Goal: Information Seeking & Learning: Learn about a topic

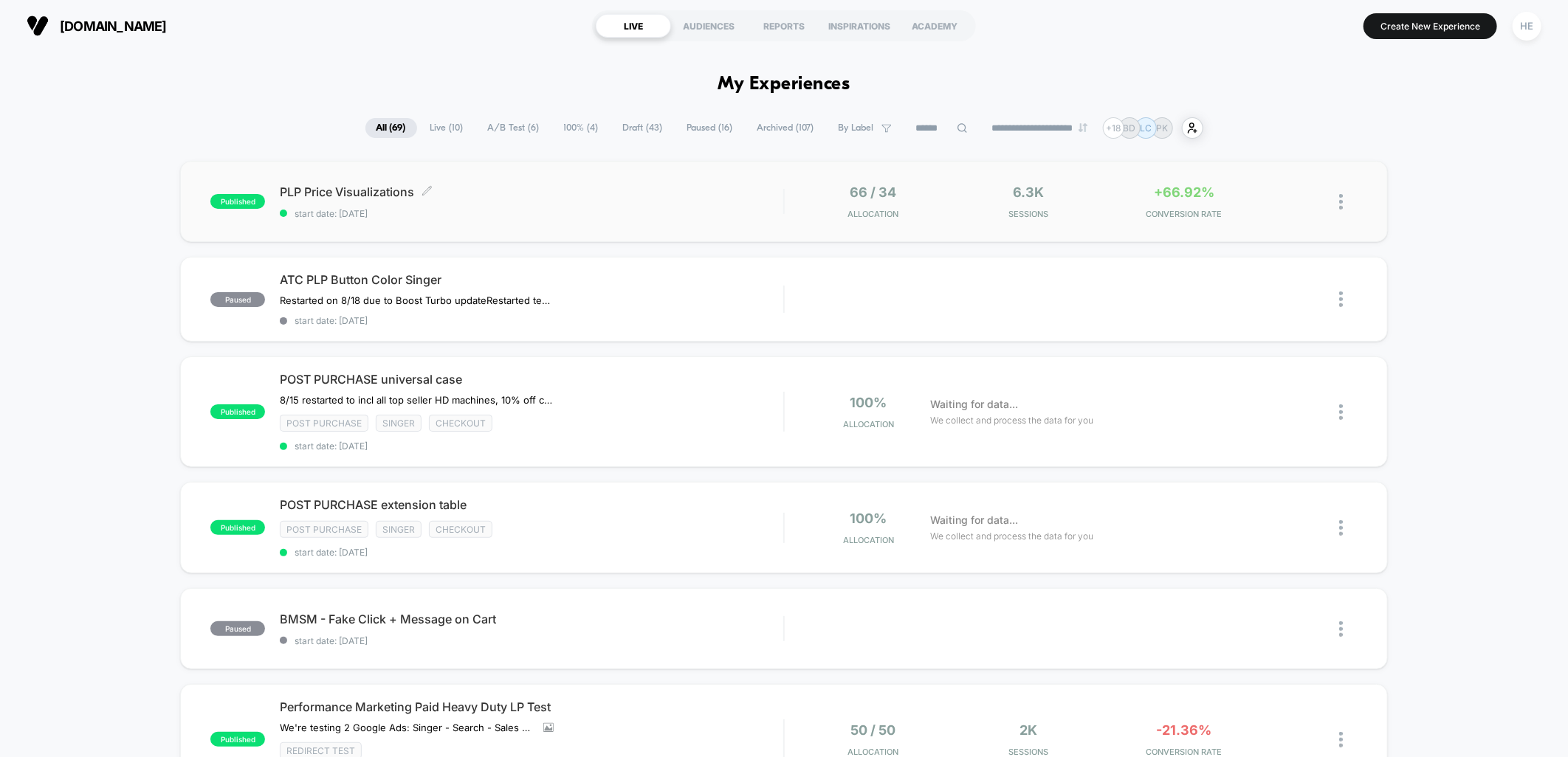
click at [559, 203] on div "PLP Price Visualizations Click to edit experience details Click to edit experie…" at bounding box center [531, 202] width 504 height 35
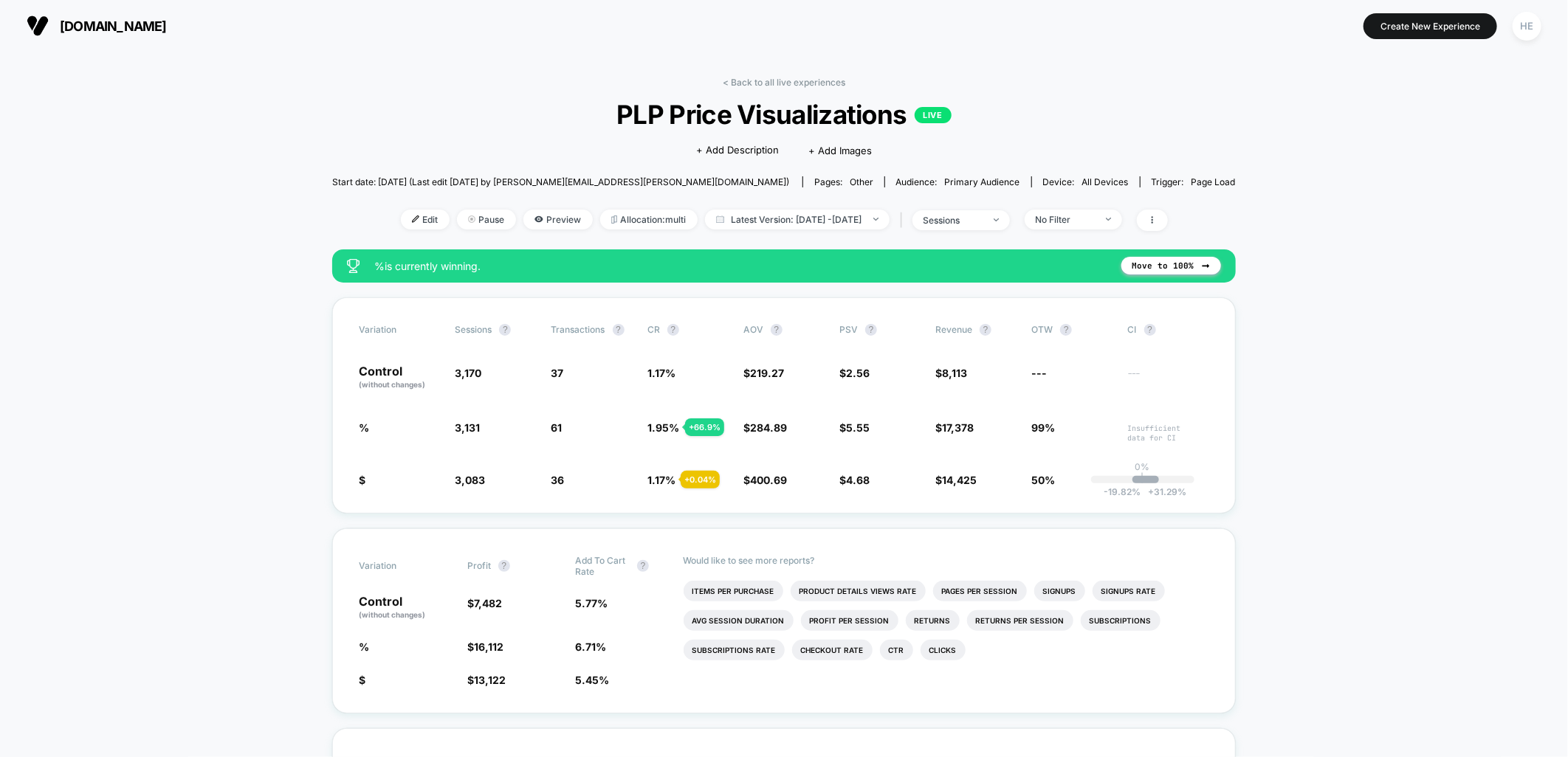
click at [744, 79] on link "< Back to all live experiences" at bounding box center [784, 83] width 123 height 11
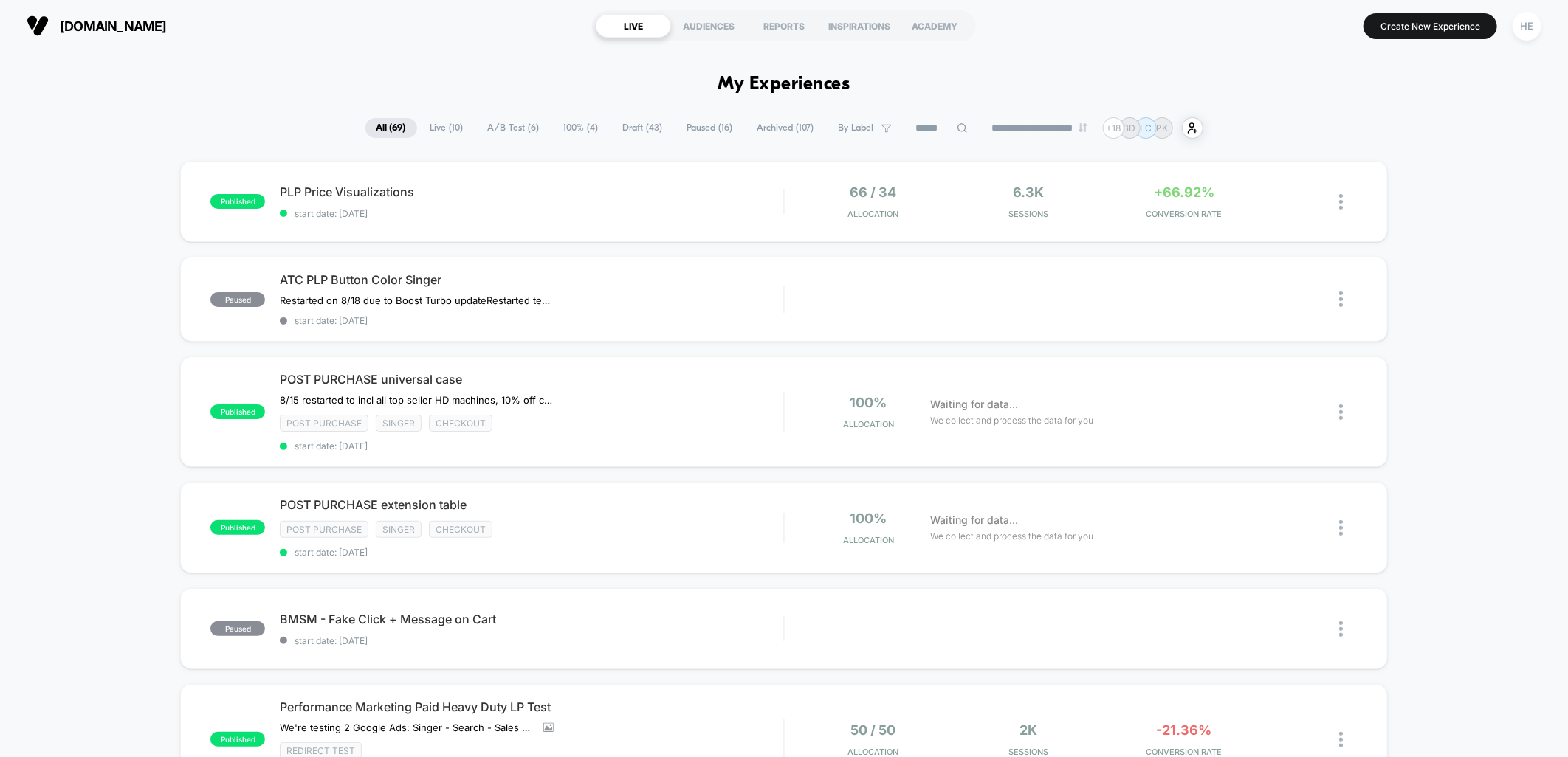
click at [444, 127] on span "Live ( 10 )" at bounding box center [447, 127] width 56 height 20
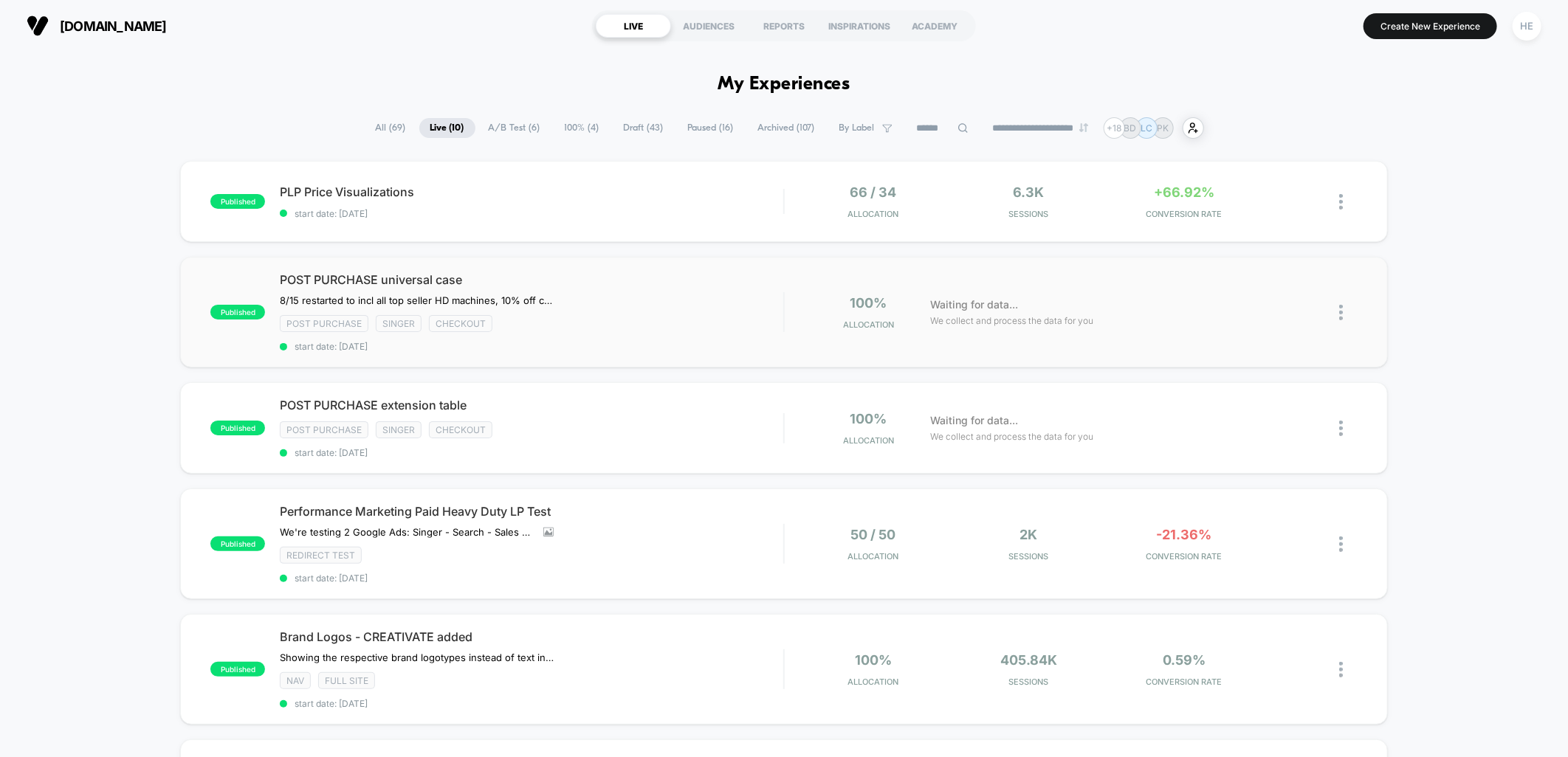
click at [639, 320] on div "Post Purchase Singer checkout" at bounding box center [531, 323] width 504 height 17
click at [673, 417] on div "POST PURCHASE extension table Click to edit experience details Click to edit ex…" at bounding box center [531, 428] width 504 height 60
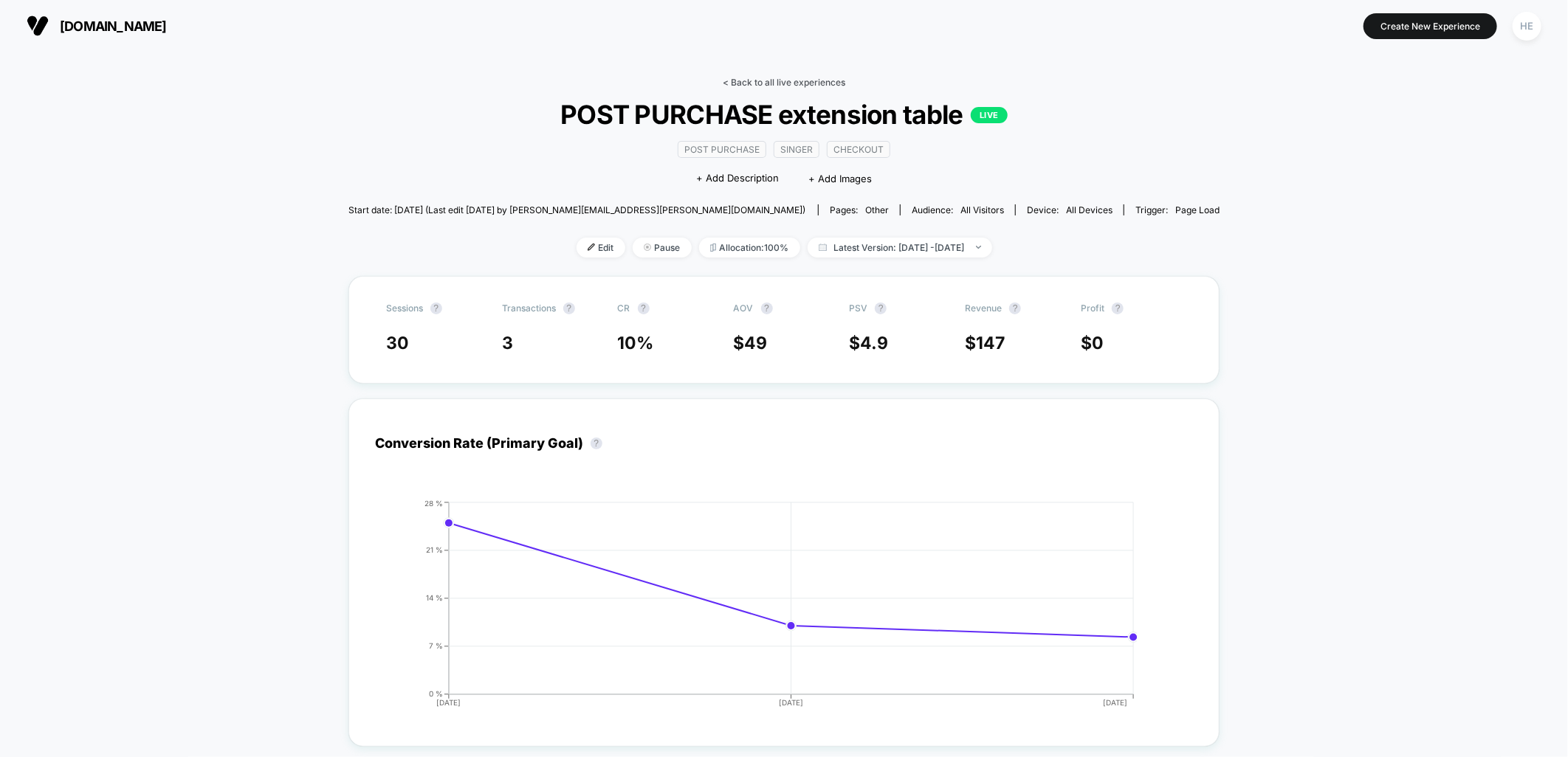
click at [785, 81] on link "< Back to all live experiences" at bounding box center [784, 83] width 123 height 11
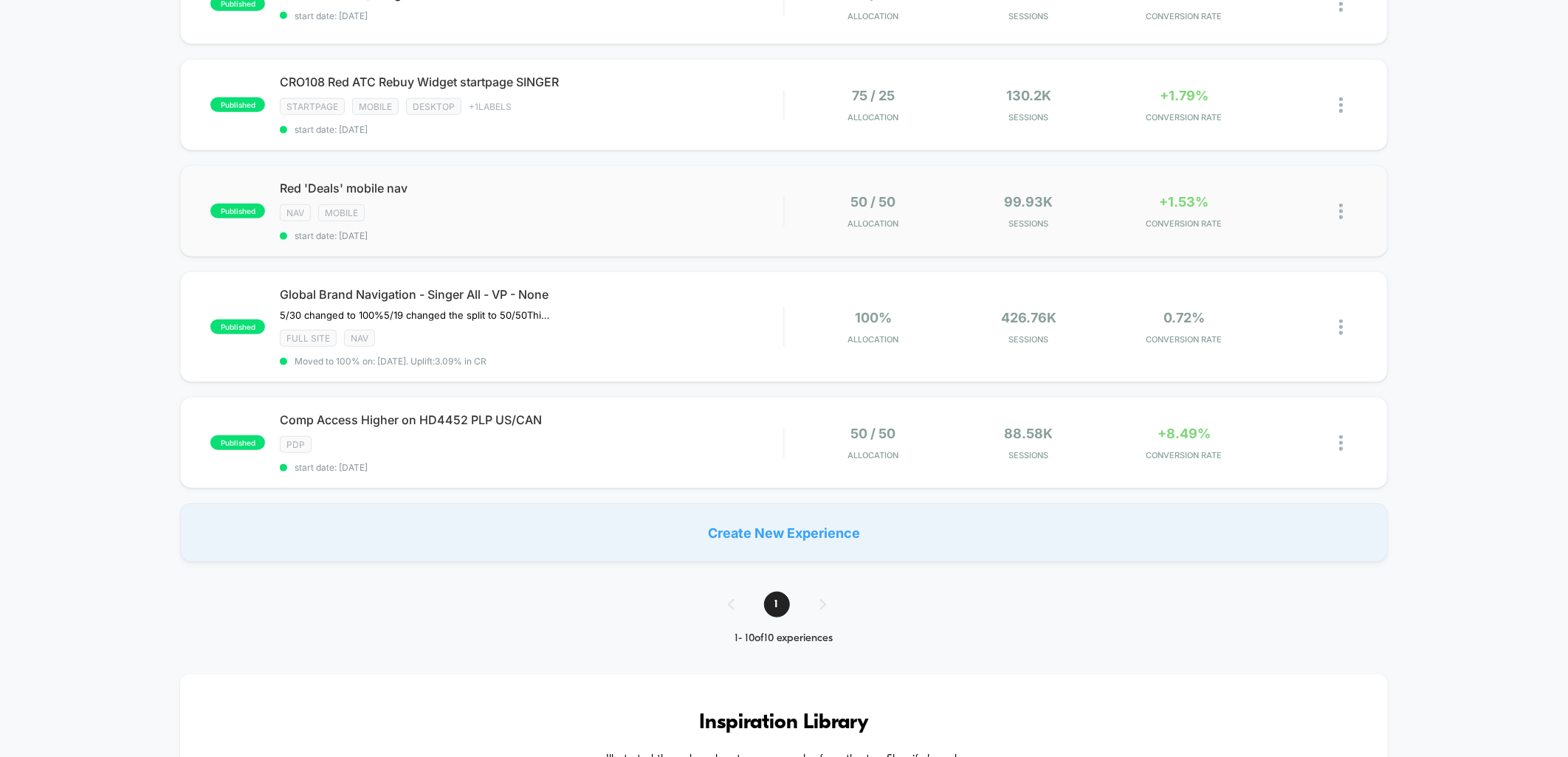
scroll to position [738, 0]
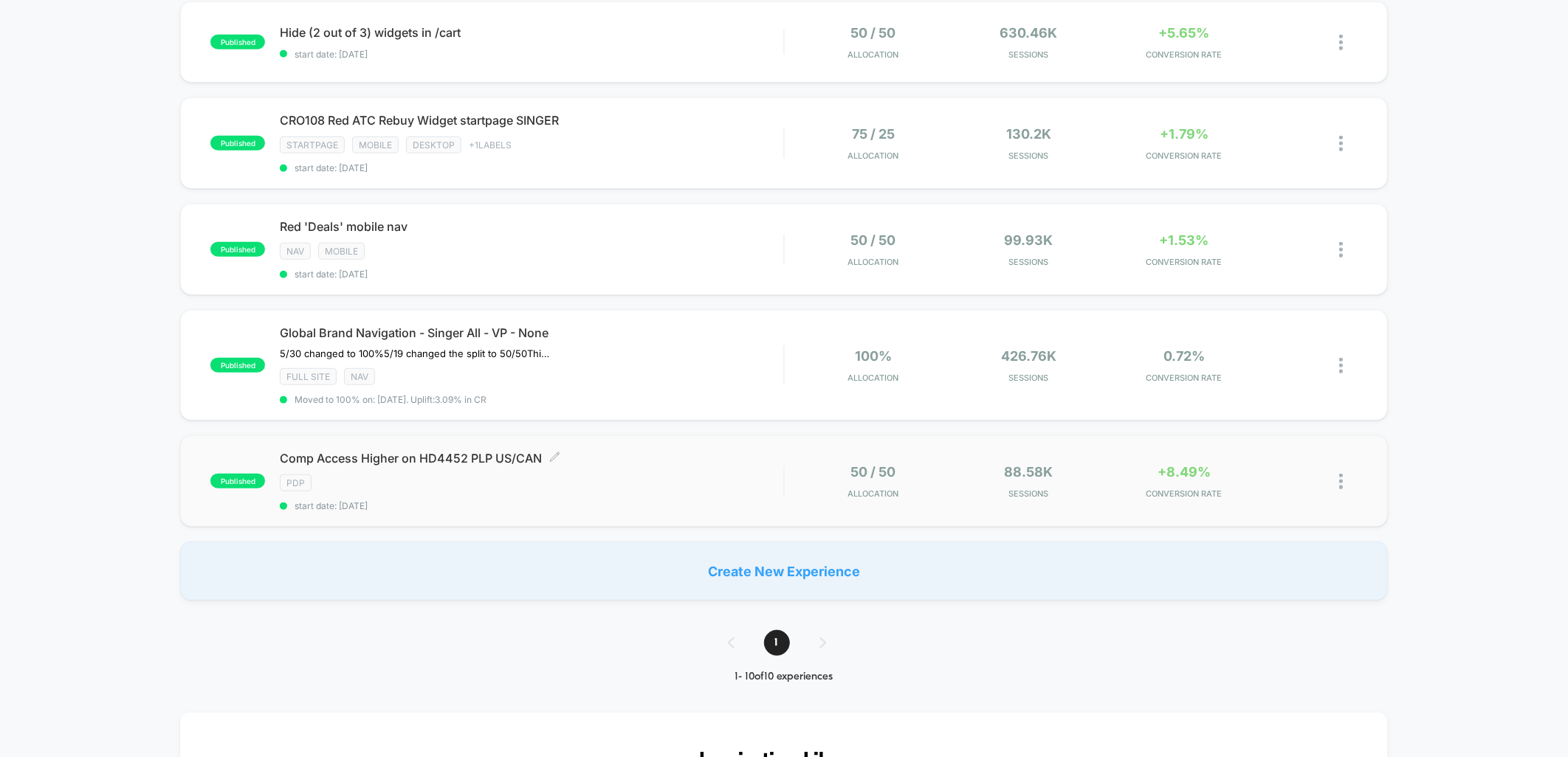
click at [652, 462] on div "Comp Access Higher on HD4452 PLP US/CAN Click to edit experience details Click …" at bounding box center [531, 481] width 504 height 60
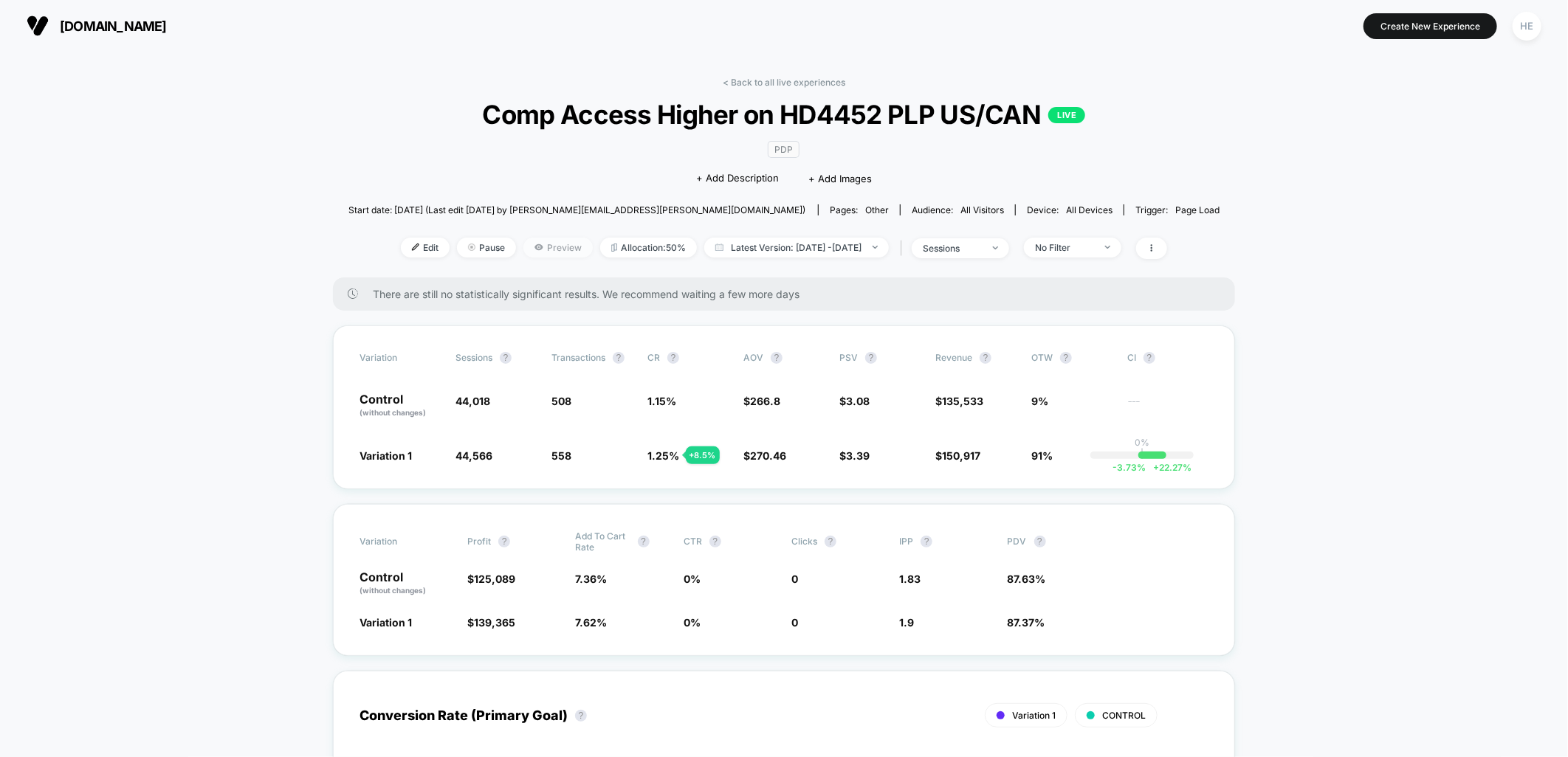
click at [544, 250] on span "Preview" at bounding box center [558, 247] width 69 height 20
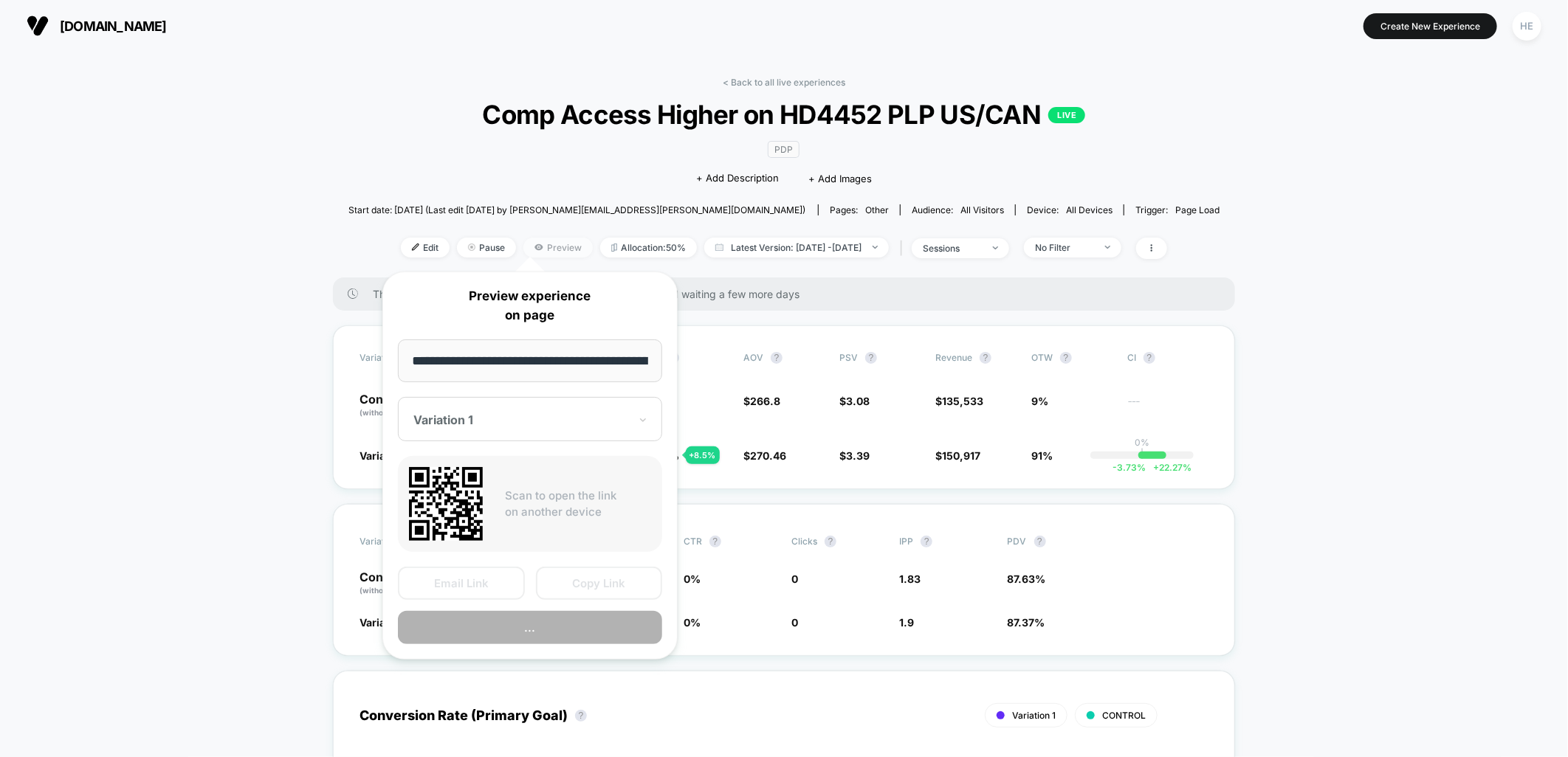
scroll to position [0, 197]
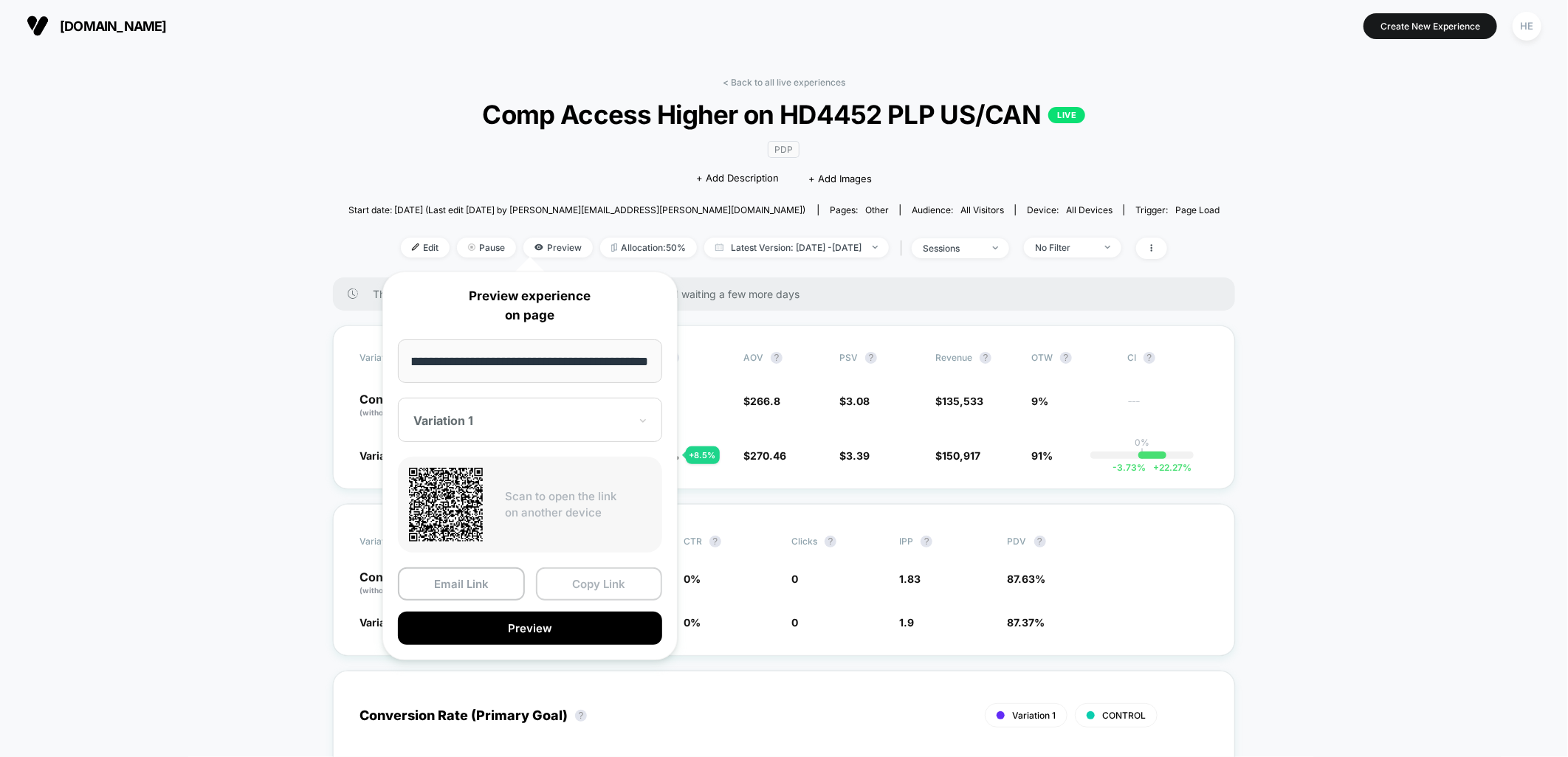
click at [586, 585] on button "Copy Link" at bounding box center [600, 584] width 127 height 33
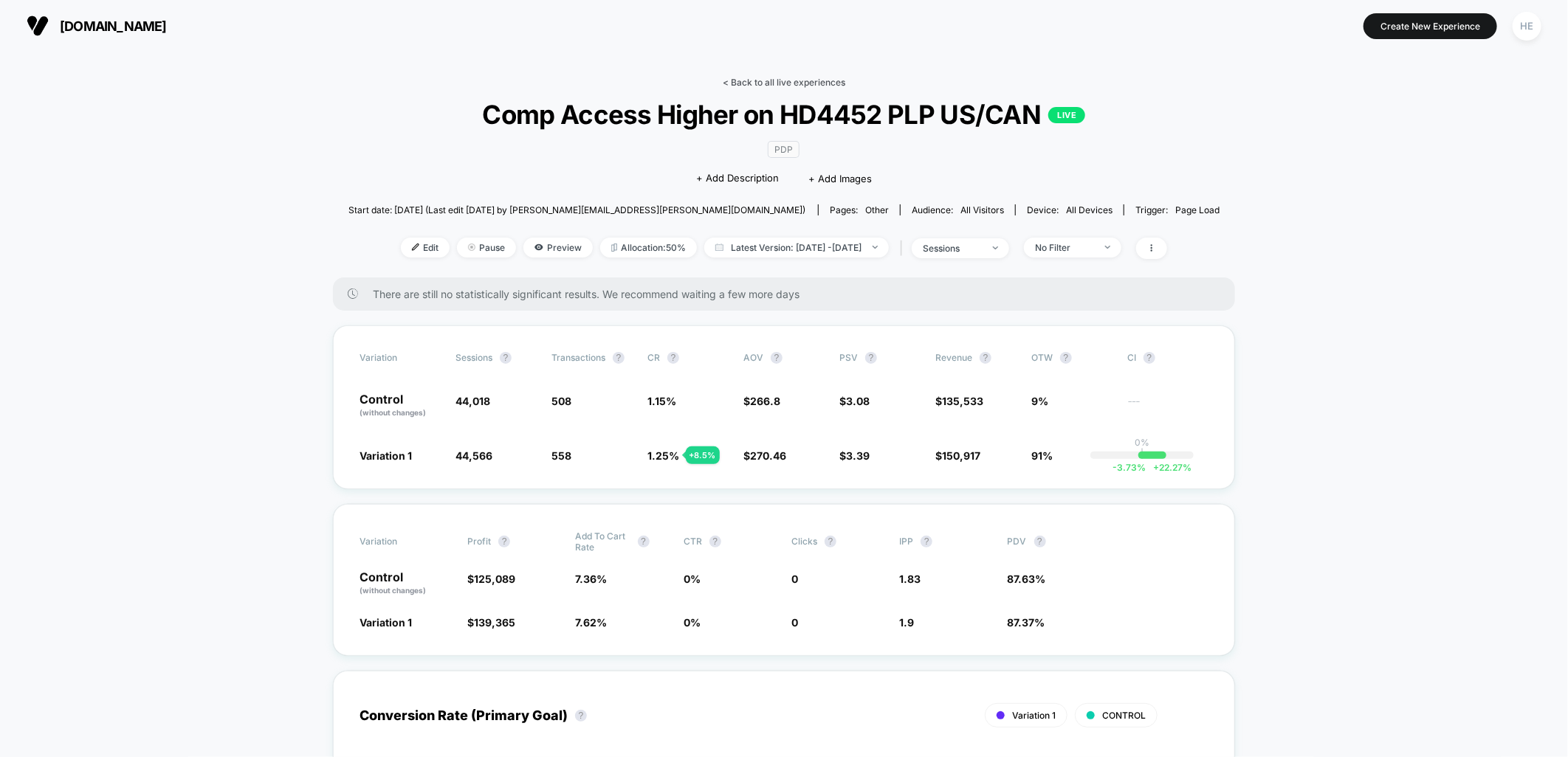
click at [761, 80] on link "< Back to all live experiences" at bounding box center [784, 83] width 123 height 11
click at [1086, 251] on div "No Filter" at bounding box center [1064, 247] width 59 height 11
click at [1098, 303] on span "Mobile Visitors" at bounding box center [1087, 302] width 71 height 13
click at [1085, 467] on button "Save" at bounding box center [1097, 461] width 135 height 25
click at [1086, 247] on div "Mobile" at bounding box center [1064, 247] width 59 height 11
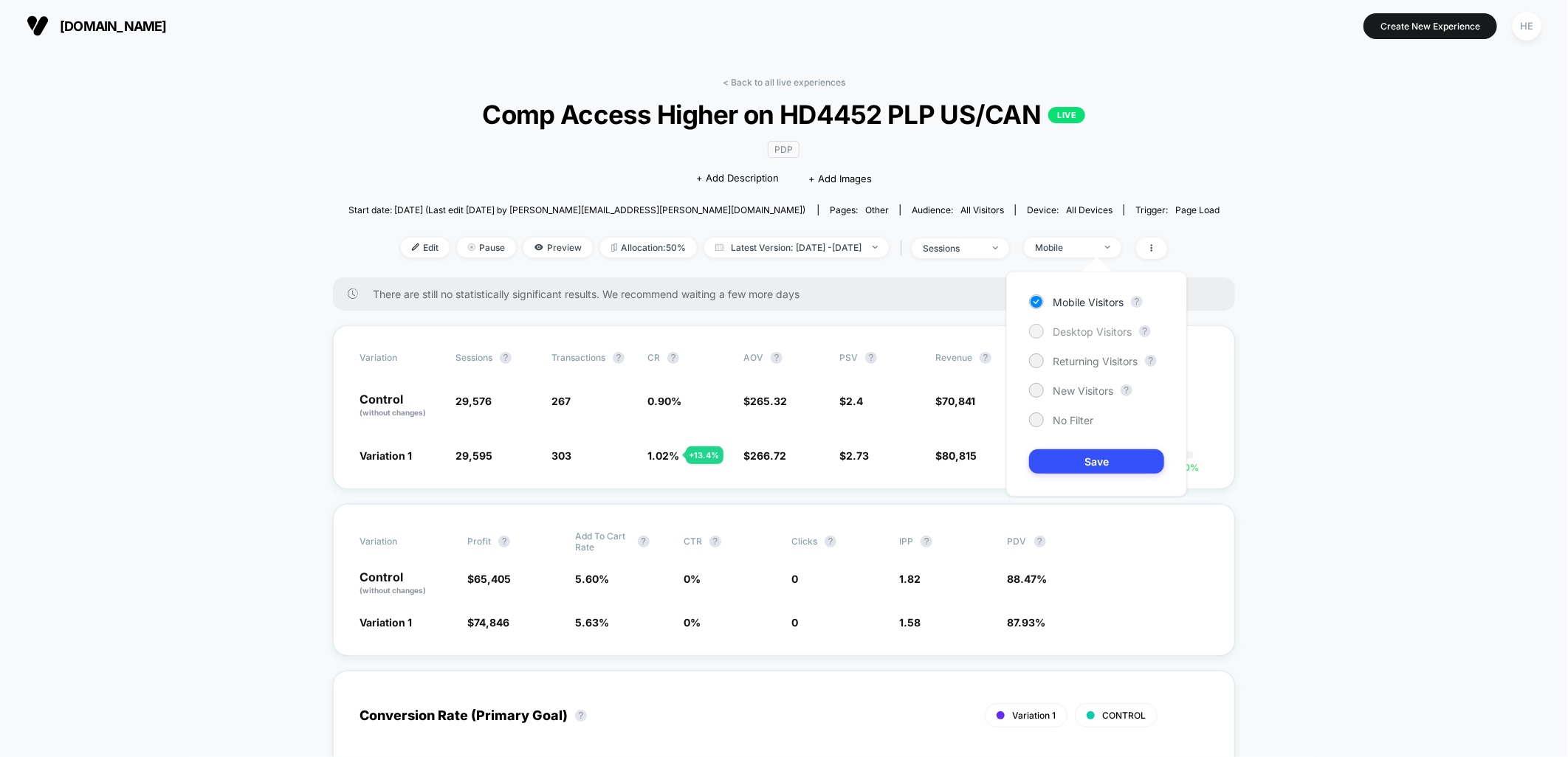
click at [1119, 330] on span "Desktop Visitors" at bounding box center [1091, 332] width 79 height 13
click at [1103, 462] on button "Save" at bounding box center [1097, 461] width 135 height 25
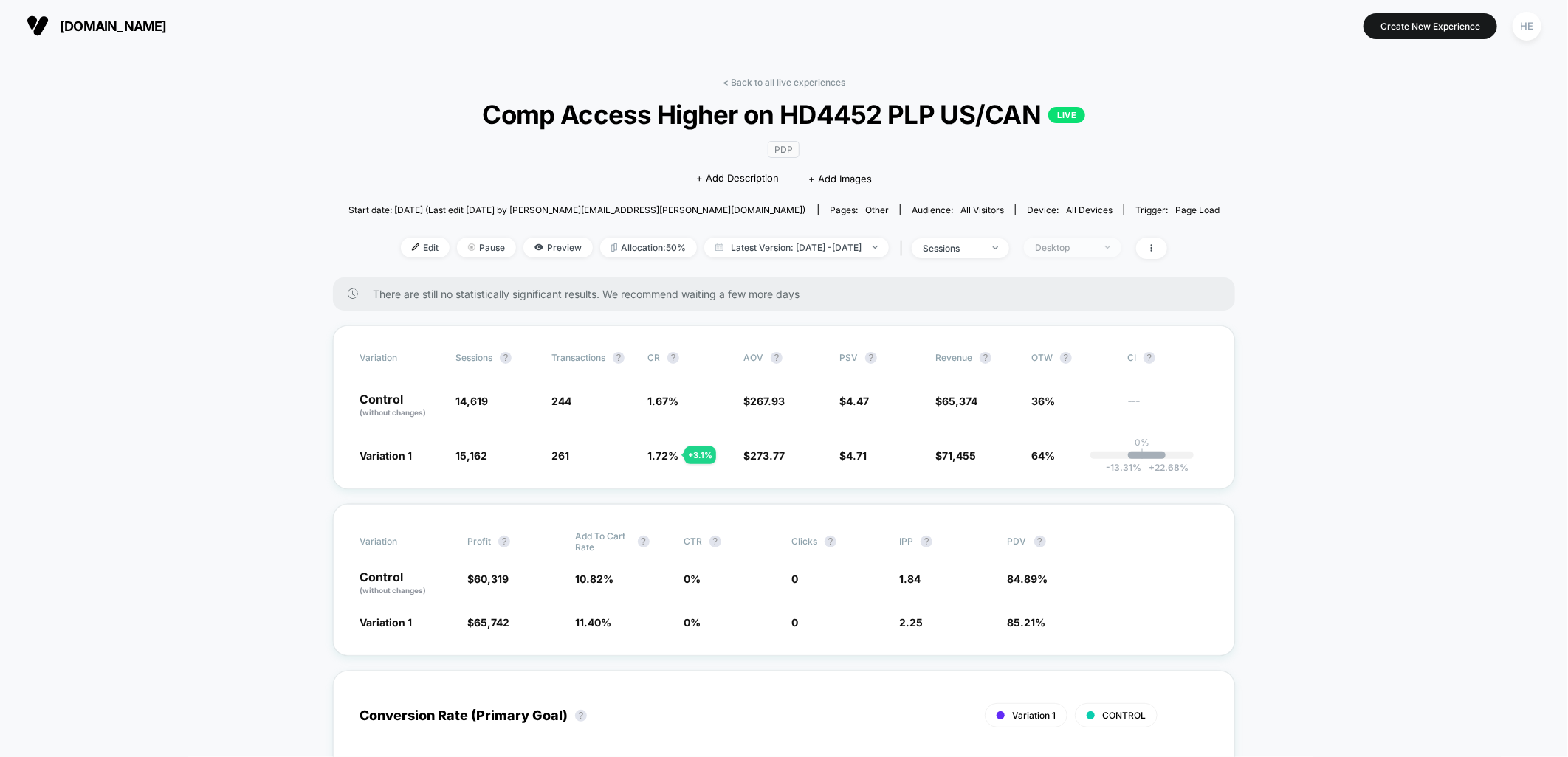
click at [1094, 249] on div "Desktop" at bounding box center [1064, 247] width 59 height 11
click at [1110, 358] on span "Returning Visitors" at bounding box center [1095, 361] width 85 height 13
click at [1095, 460] on button "Save" at bounding box center [1097, 461] width 135 height 25
click at [1094, 247] on div "Returning Visitors" at bounding box center [1064, 247] width 59 height 11
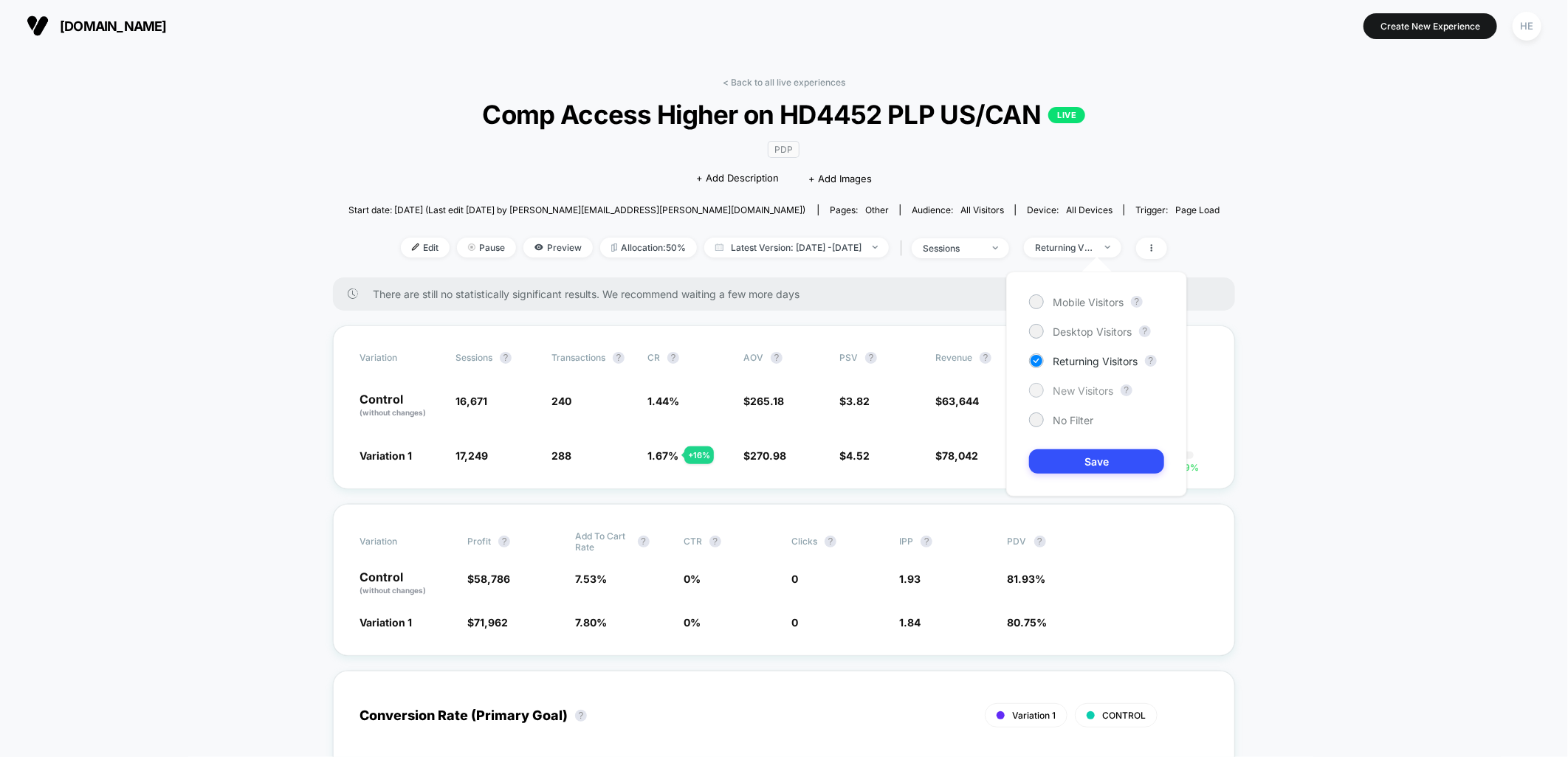
click at [1088, 394] on span "New Visitors" at bounding box center [1083, 391] width 60 height 13
click at [1071, 458] on button "Save" at bounding box center [1097, 461] width 135 height 25
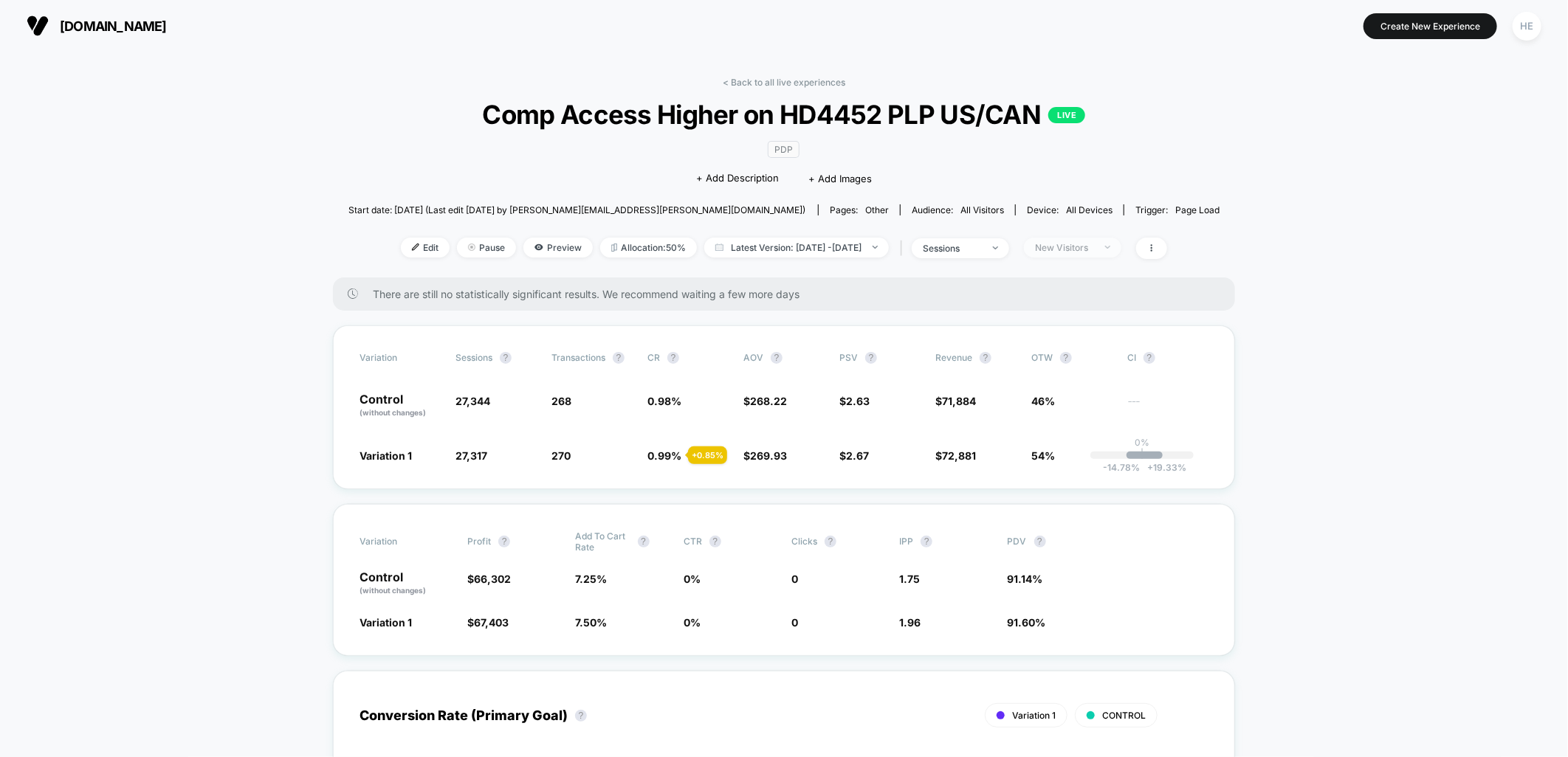
click at [1088, 251] on div "New Visitors" at bounding box center [1064, 247] width 59 height 11
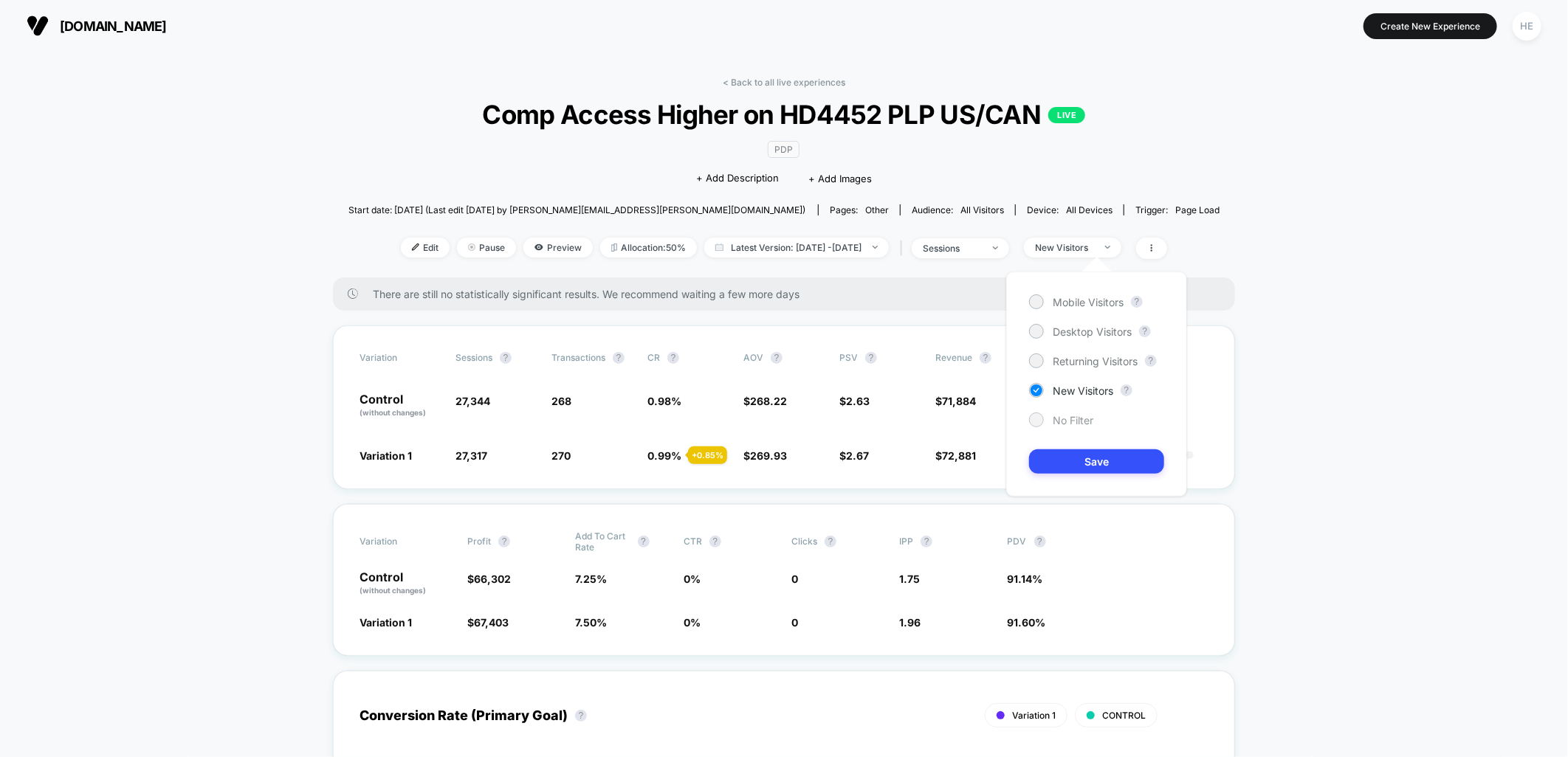
click at [1058, 416] on span "No Filter" at bounding box center [1072, 421] width 41 height 13
click at [1081, 467] on button "Save" at bounding box center [1097, 461] width 135 height 25
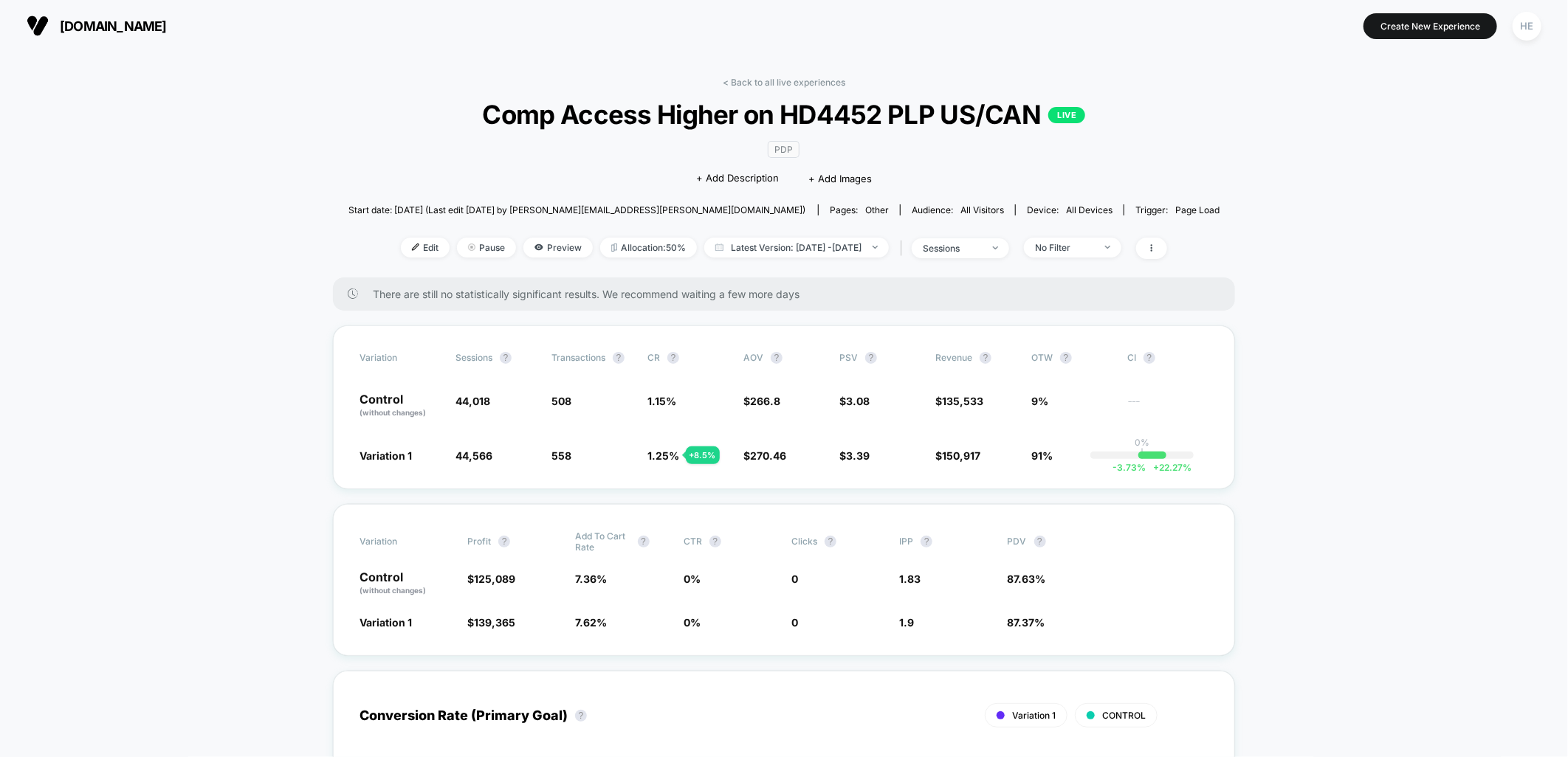
click at [773, 87] on div "< Back to all live experiences Comp Access Higher on HD4452 PLP US/CAN LIVE PDP…" at bounding box center [784, 177] width 872 height 200
click at [774, 83] on link "< Back to all live experiences" at bounding box center [784, 83] width 123 height 11
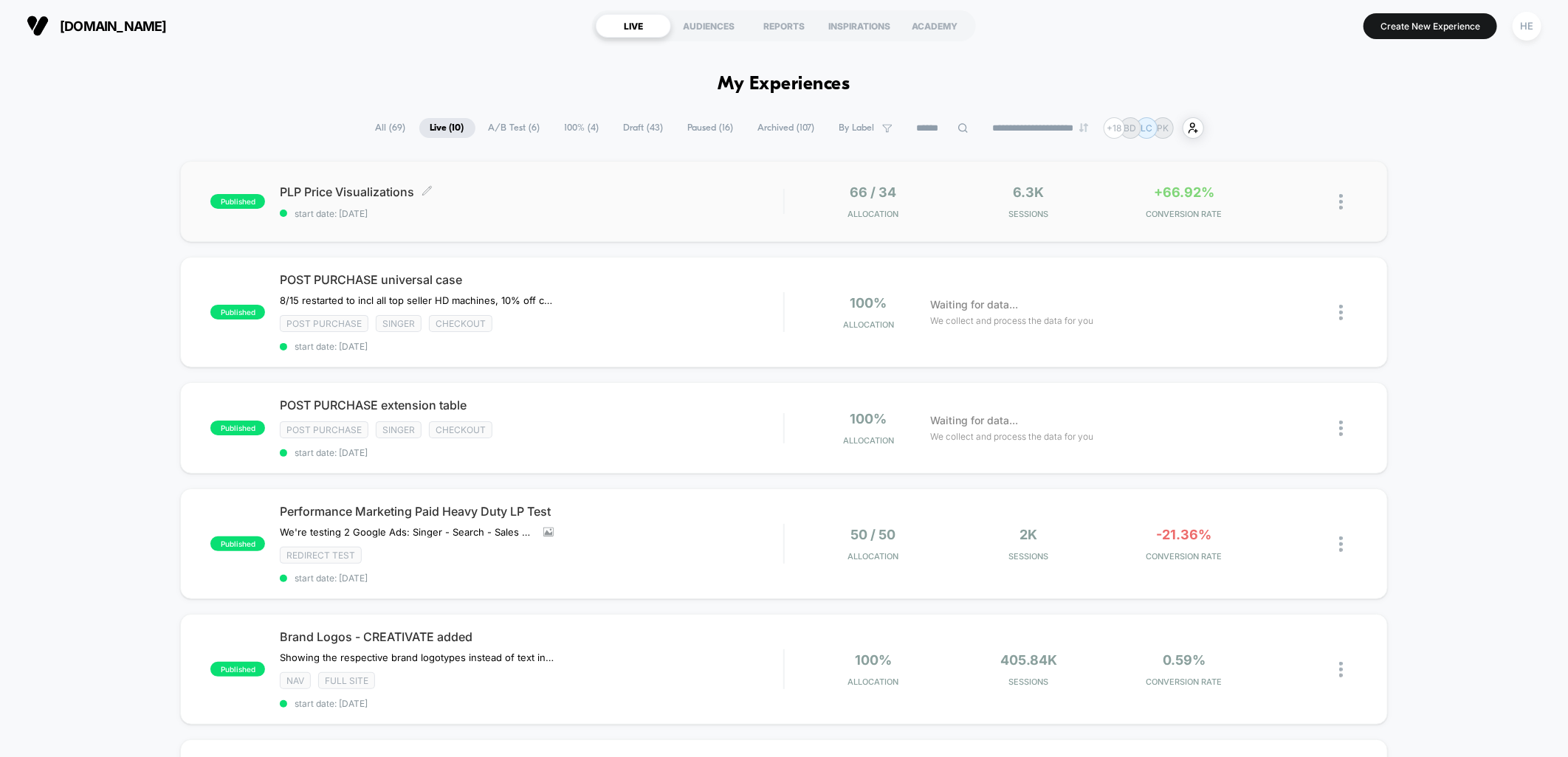
click at [652, 201] on div "PLP Price Visualizations Click to edit experience details Click to edit experie…" at bounding box center [531, 202] width 504 height 35
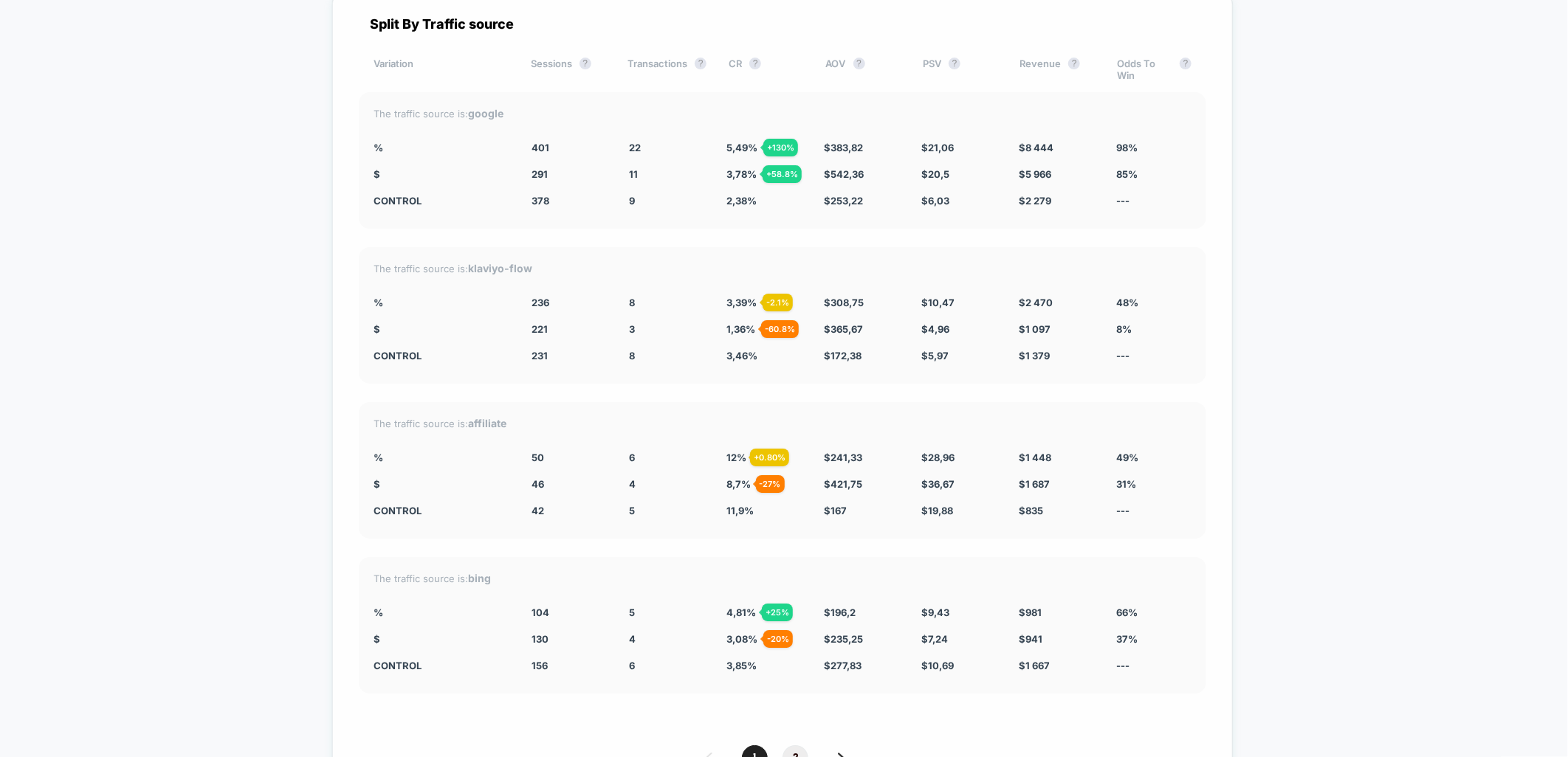
scroll to position [3540, 0]
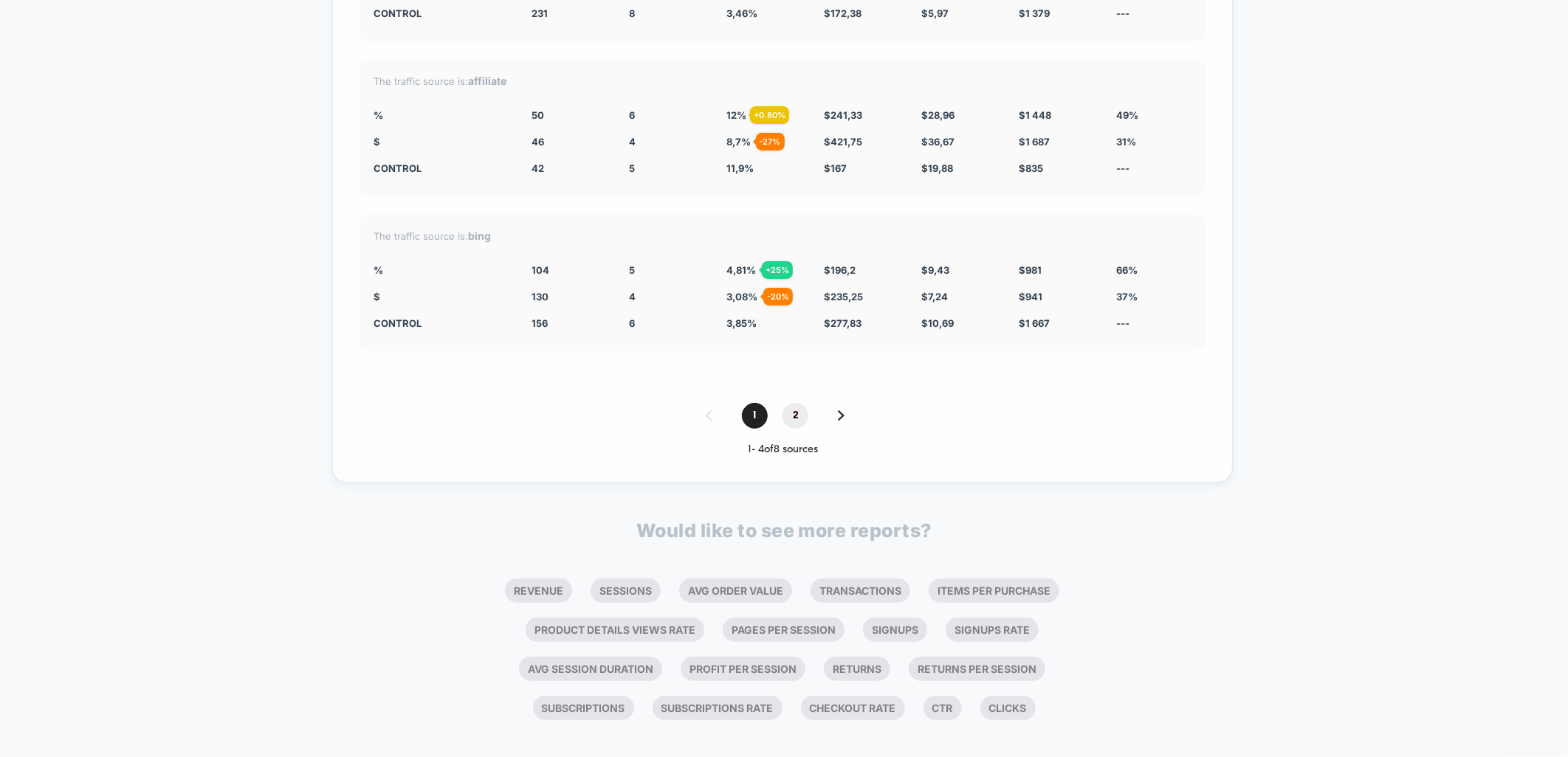
click at [806, 408] on span "2" at bounding box center [796, 416] width 25 height 25
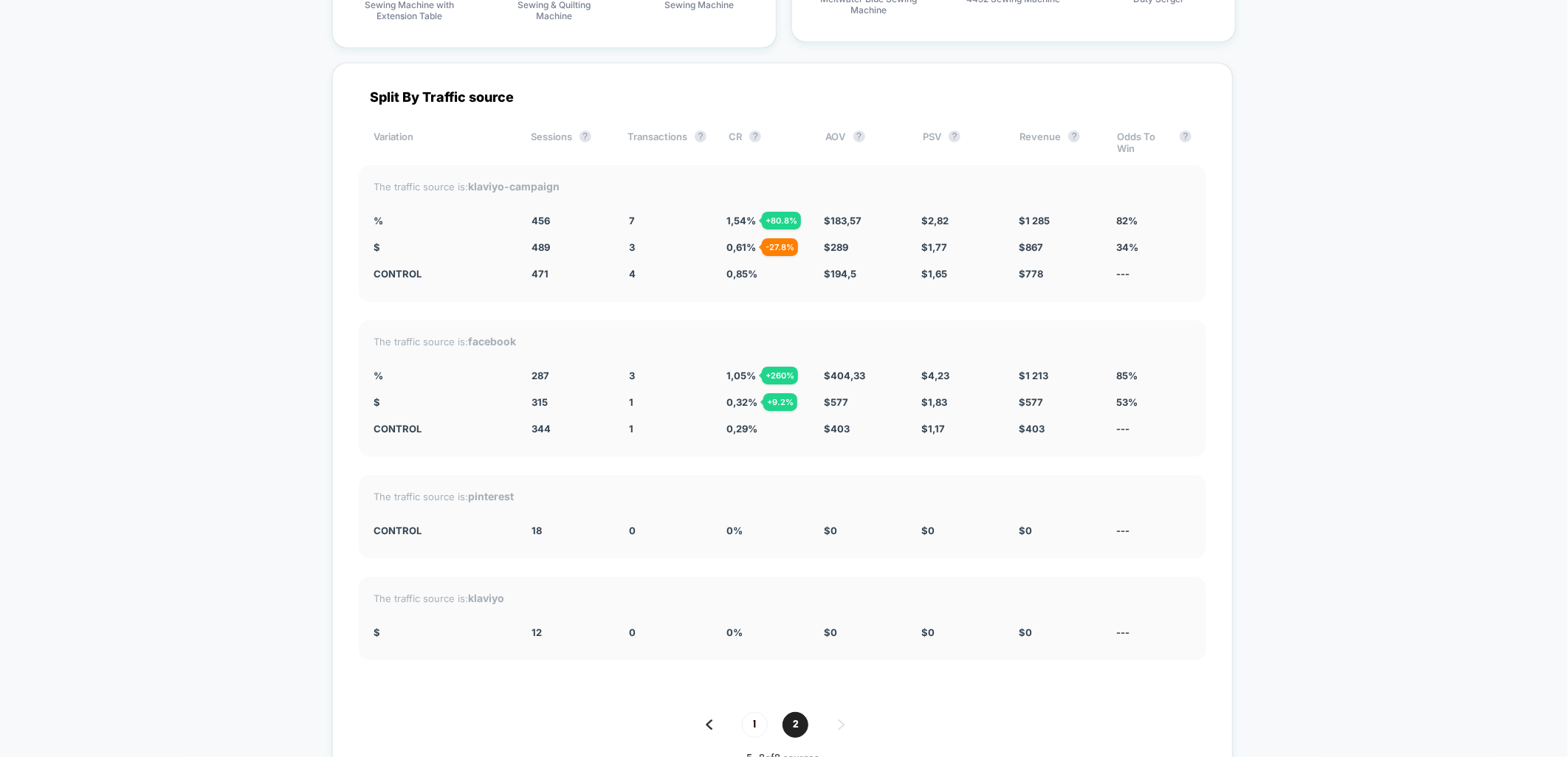
scroll to position [3435, 0]
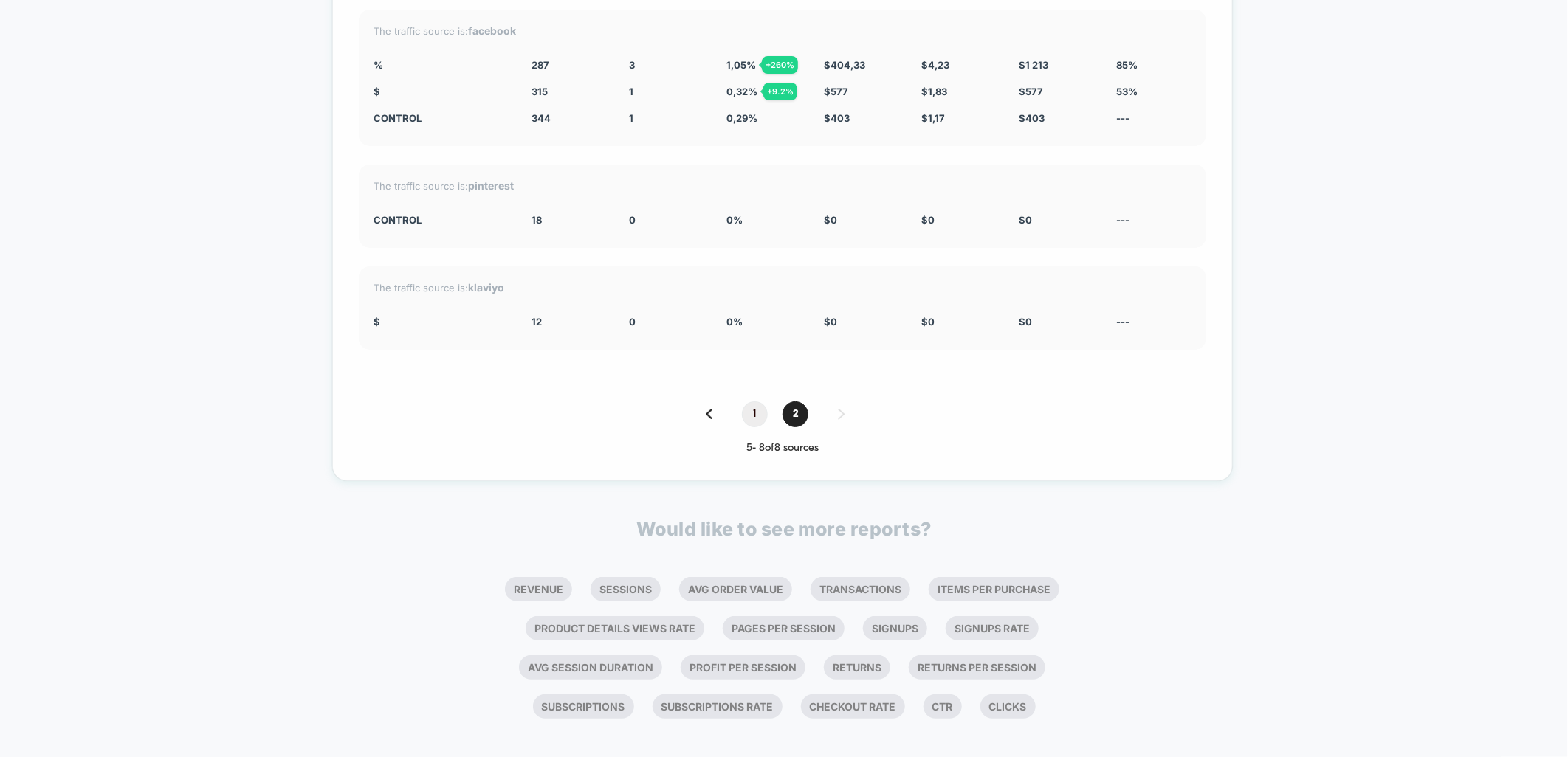
click at [752, 404] on span "1" at bounding box center [755, 414] width 25 height 25
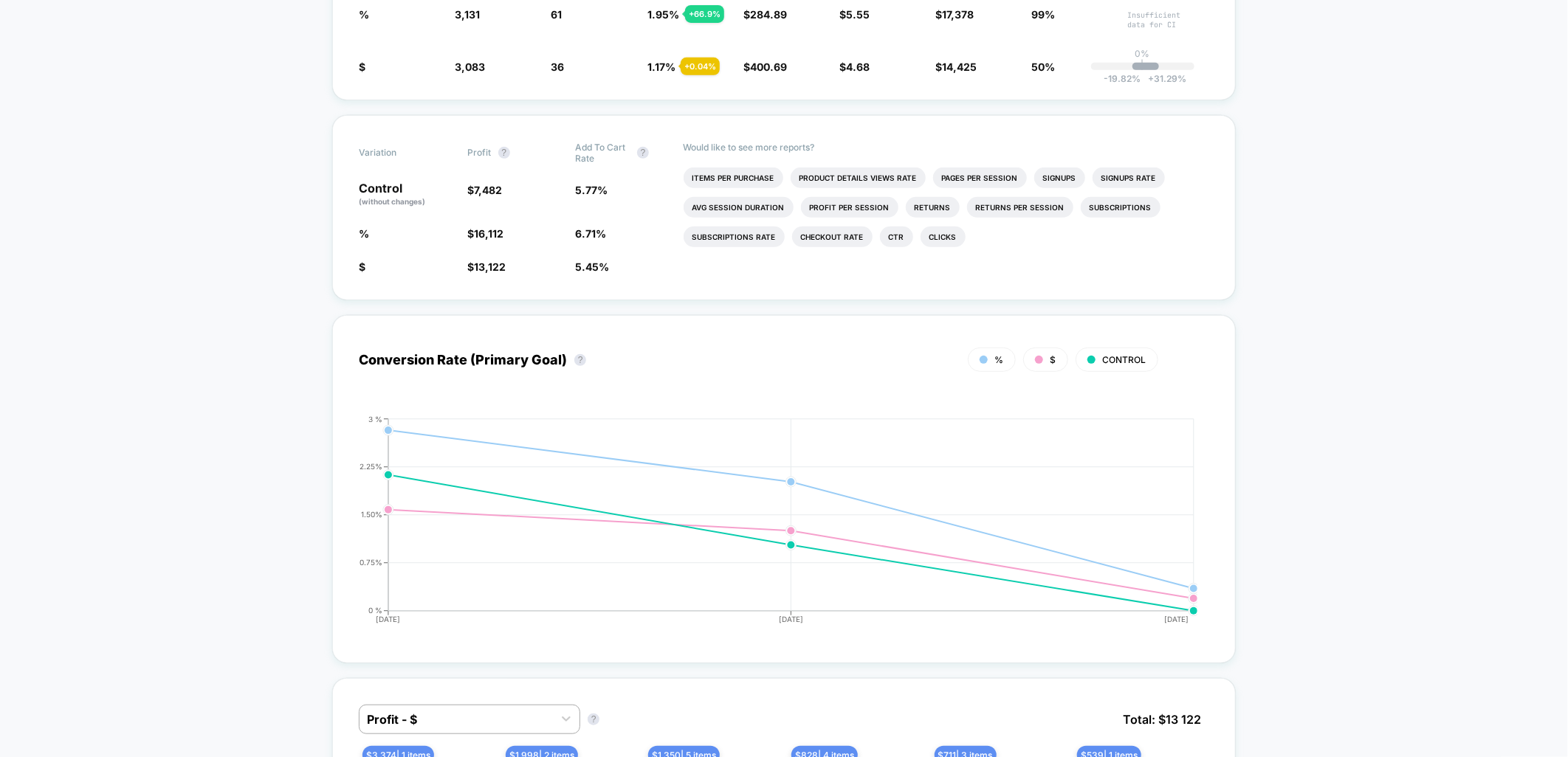
scroll to position [320, 0]
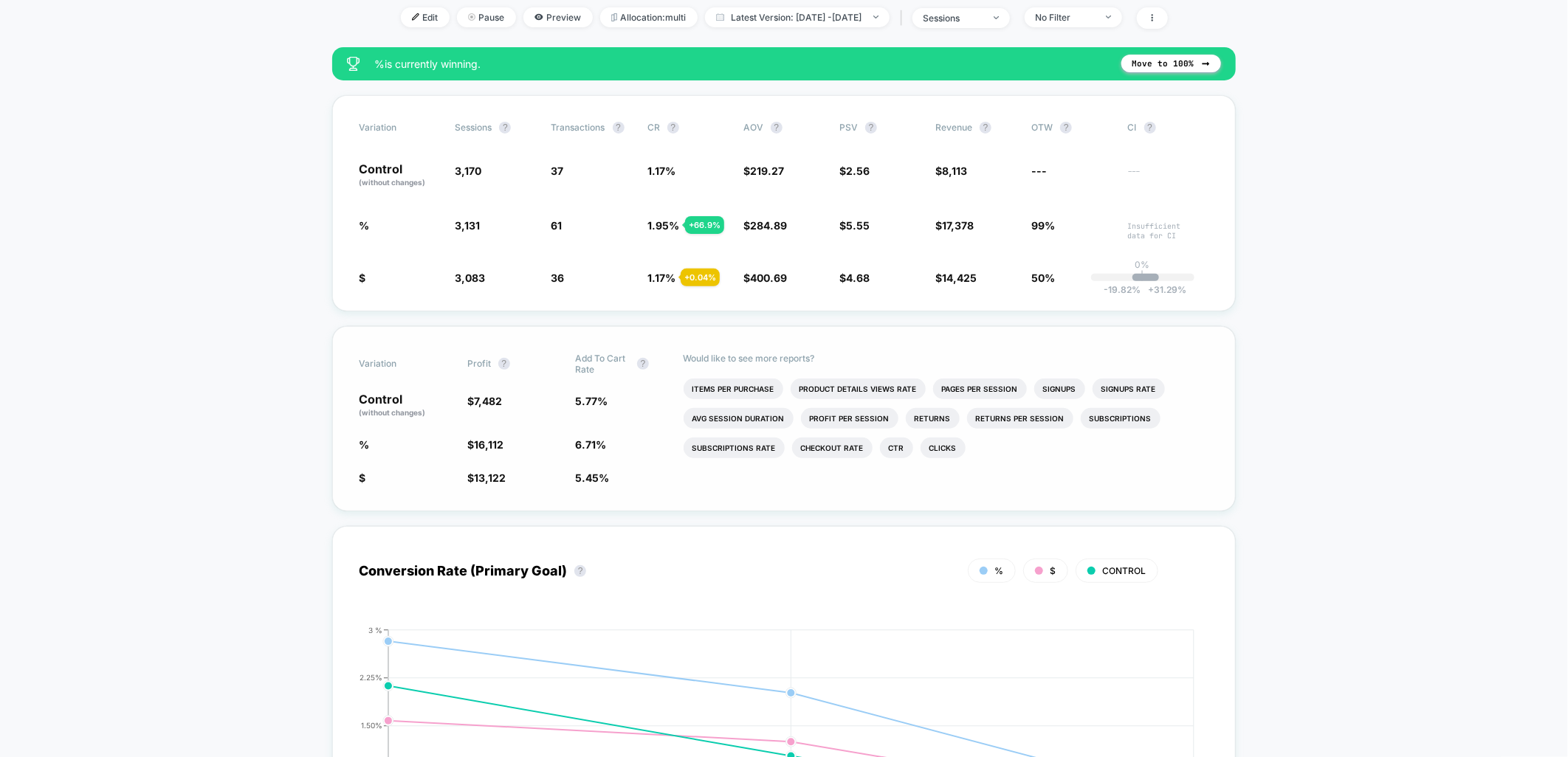
scroll to position [0, 0]
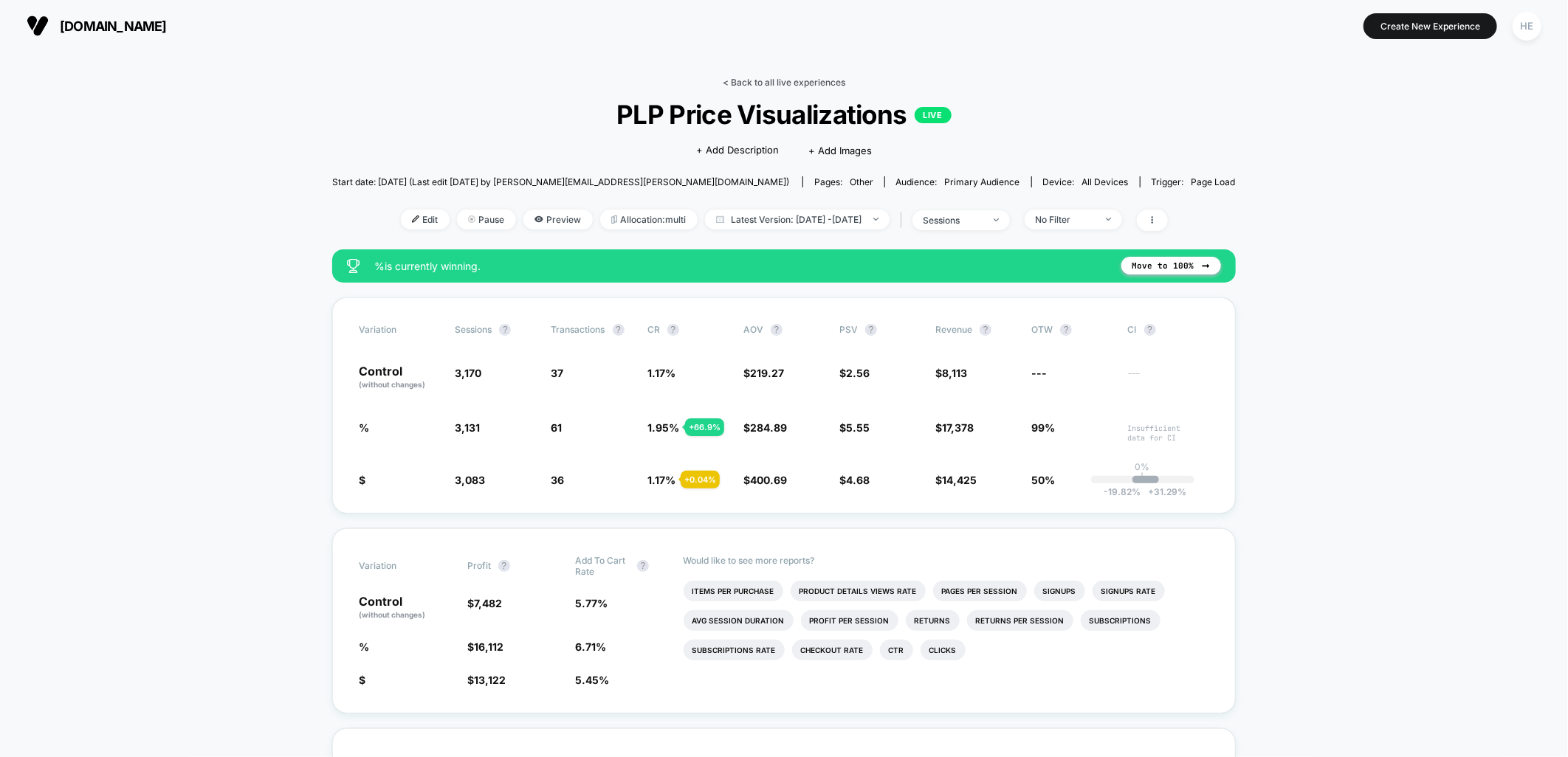
click at [770, 80] on link "< Back to all live experiences" at bounding box center [784, 83] width 123 height 11
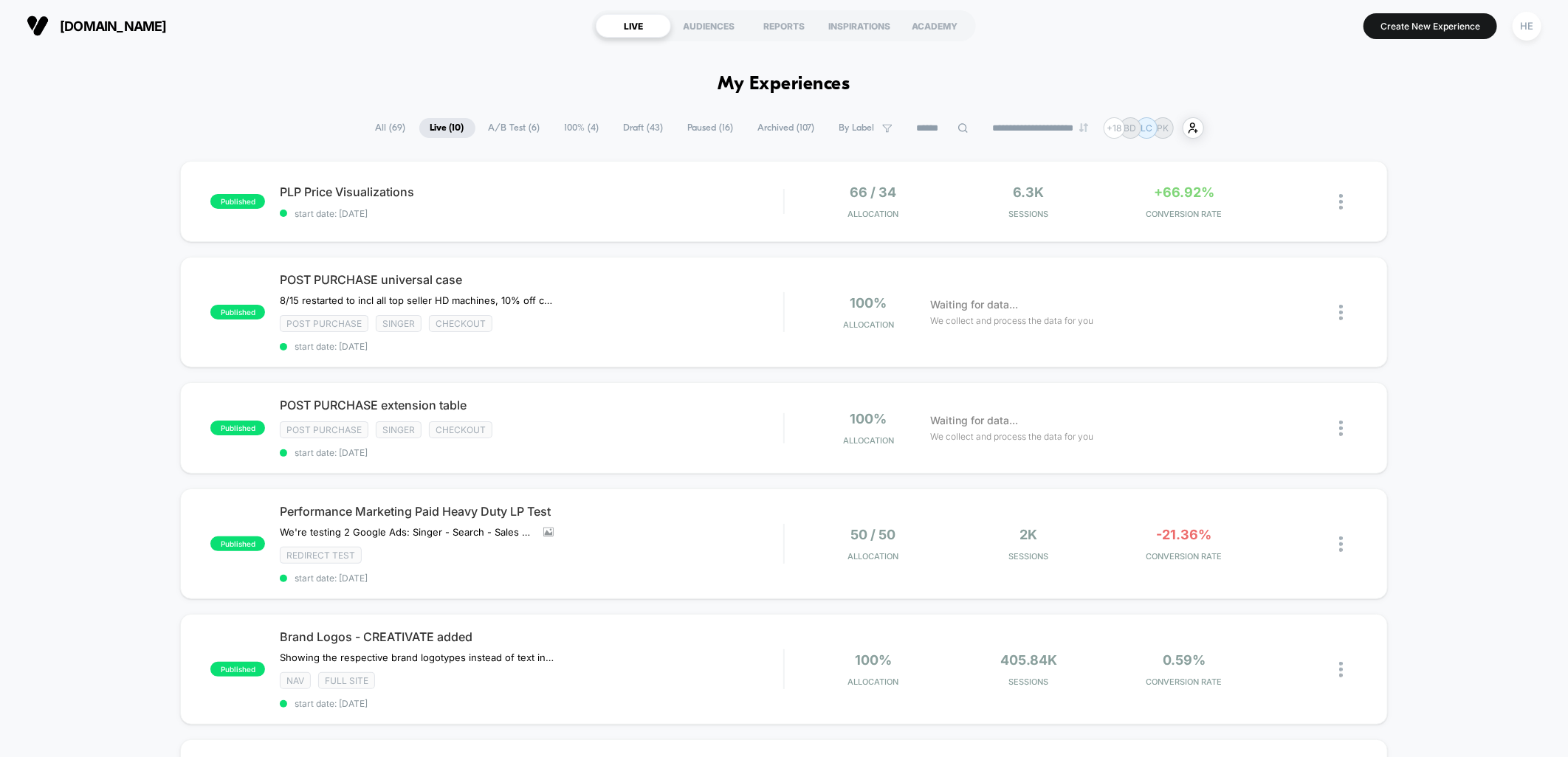
click at [1451, 277] on div "published PLP Price Visualizations start date: [DATE] 66 / 34 Allocation 6.3k S…" at bounding box center [784, 749] width 1568 height 1178
